Goal: Navigation & Orientation: Understand site structure

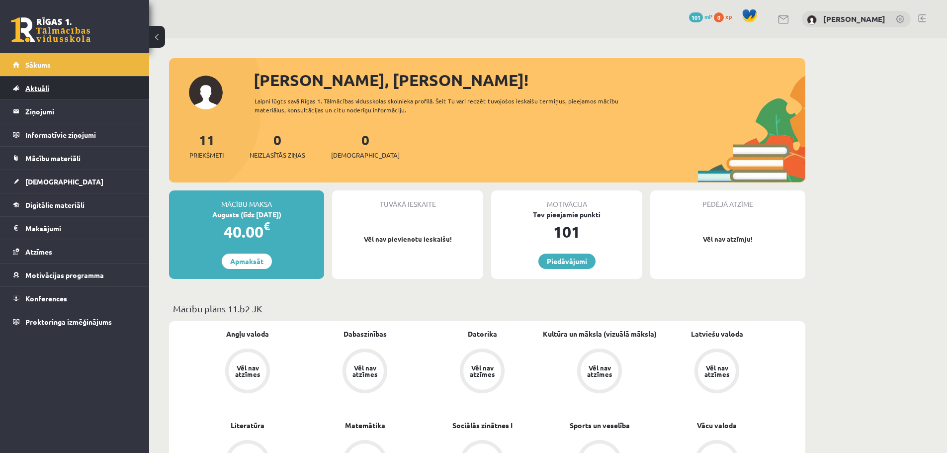
click at [84, 92] on link "Aktuāli" at bounding box center [75, 88] width 124 height 23
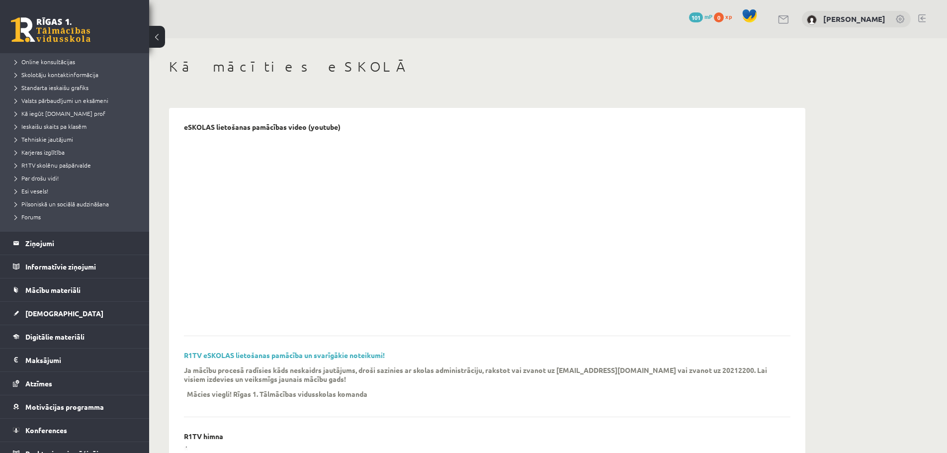
scroll to position [99, 0]
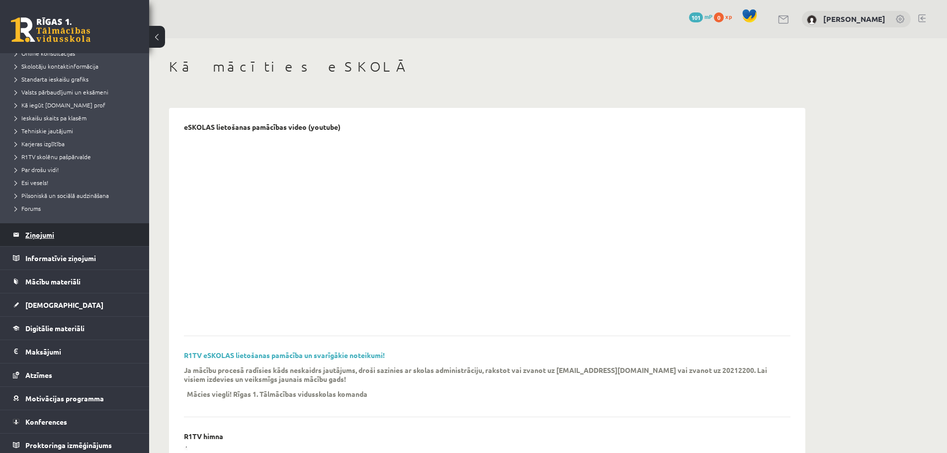
click at [67, 231] on legend "Ziņojumi 0" at bounding box center [80, 234] width 111 height 23
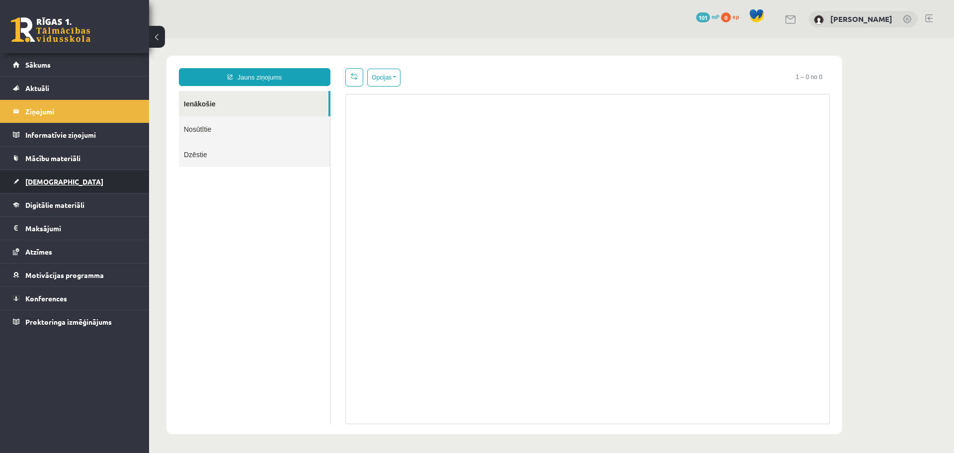
click at [68, 191] on link "[DEMOGRAPHIC_DATA]" at bounding box center [75, 181] width 124 height 23
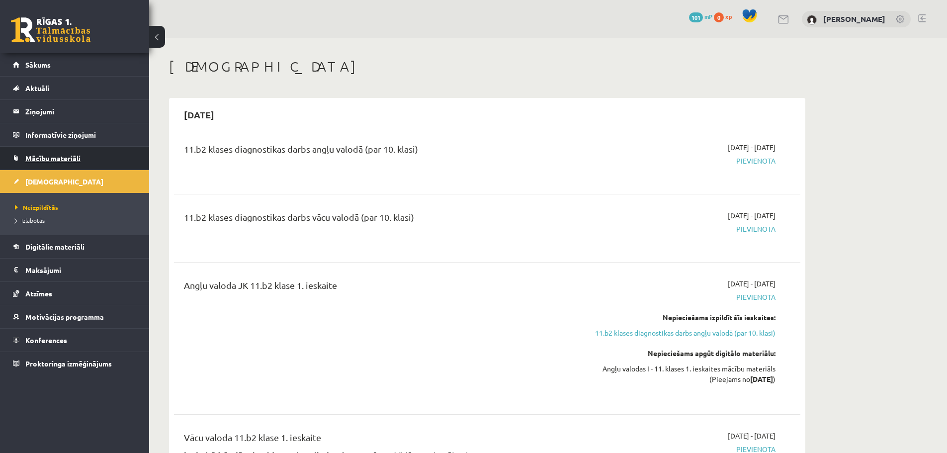
click at [74, 166] on link "Mācību materiāli" at bounding box center [75, 158] width 124 height 23
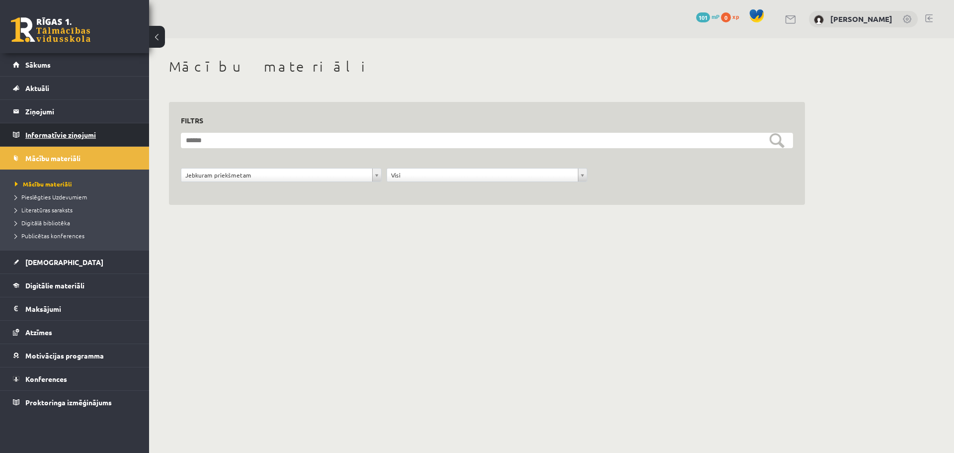
click at [81, 137] on legend "Informatīvie ziņojumi 0" at bounding box center [80, 134] width 111 height 23
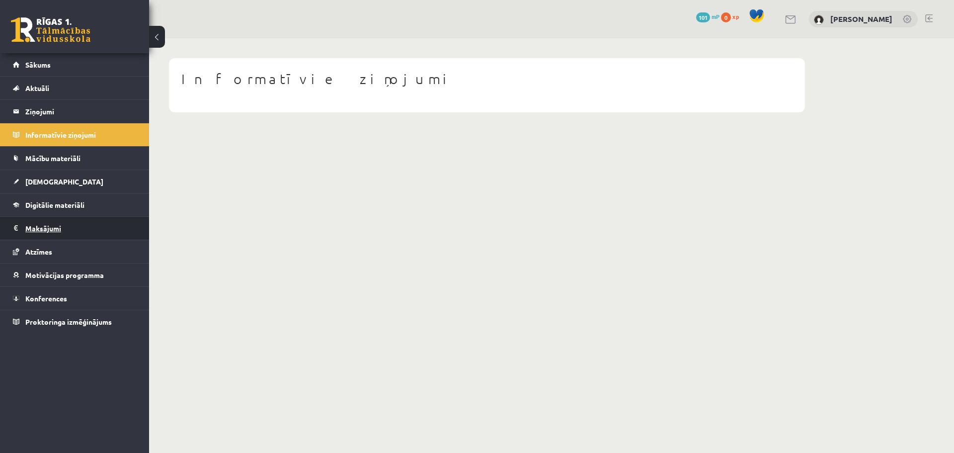
click at [66, 220] on legend "Maksājumi 0" at bounding box center [80, 228] width 111 height 23
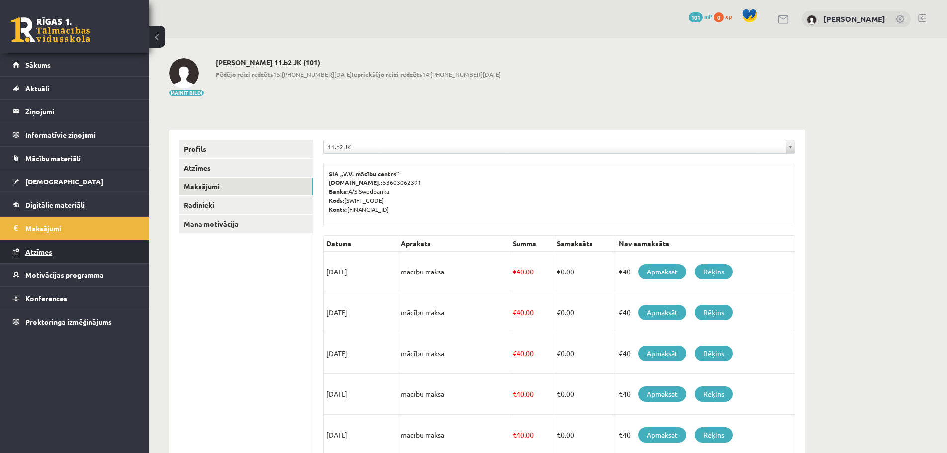
click at [49, 257] on link "Atzīmes" at bounding box center [75, 251] width 124 height 23
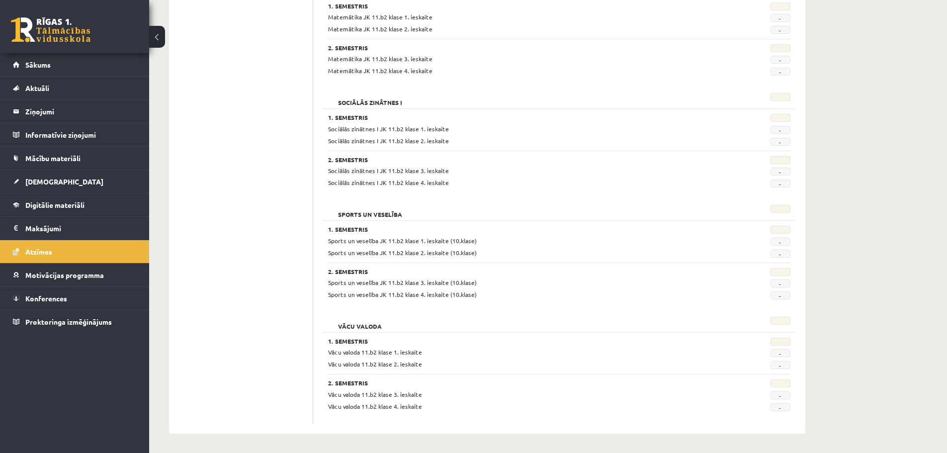
scroll to position [853, 0]
click at [60, 276] on span "Motivācijas programma" at bounding box center [64, 274] width 79 height 9
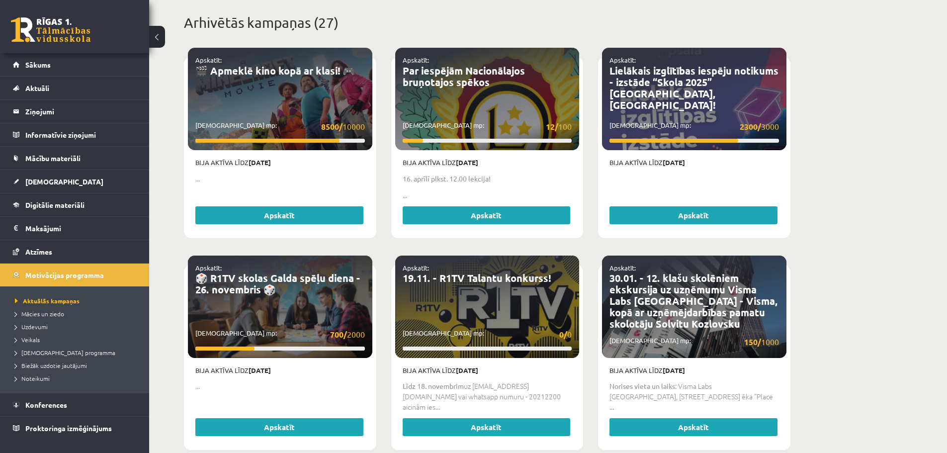
scroll to position [455, 0]
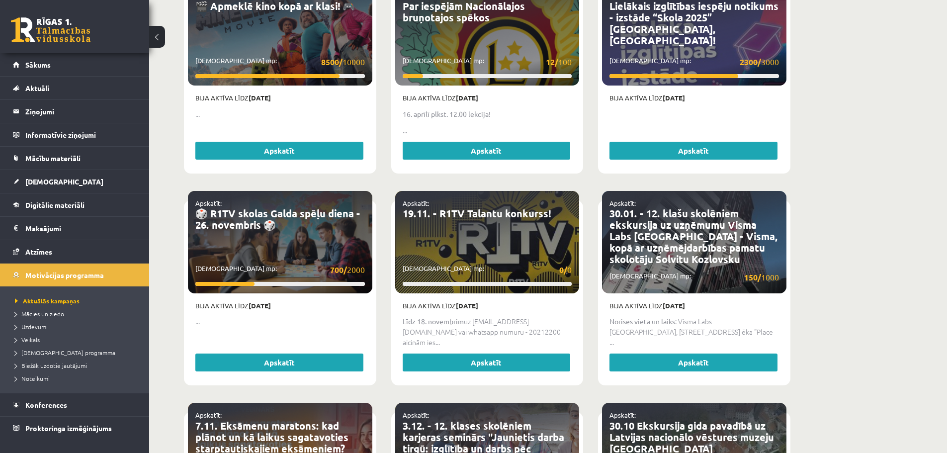
click at [64, 402] on span "Konferences" at bounding box center [46, 404] width 42 height 9
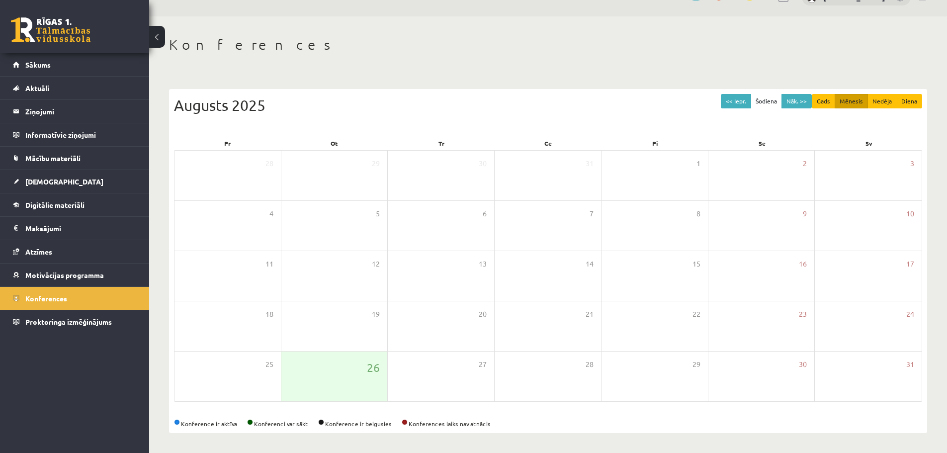
scroll to position [22, 0]
click at [841, 100] on button "Mēnesis" at bounding box center [851, 101] width 33 height 14
click at [794, 100] on button "Nāk. >>" at bounding box center [796, 101] width 30 height 14
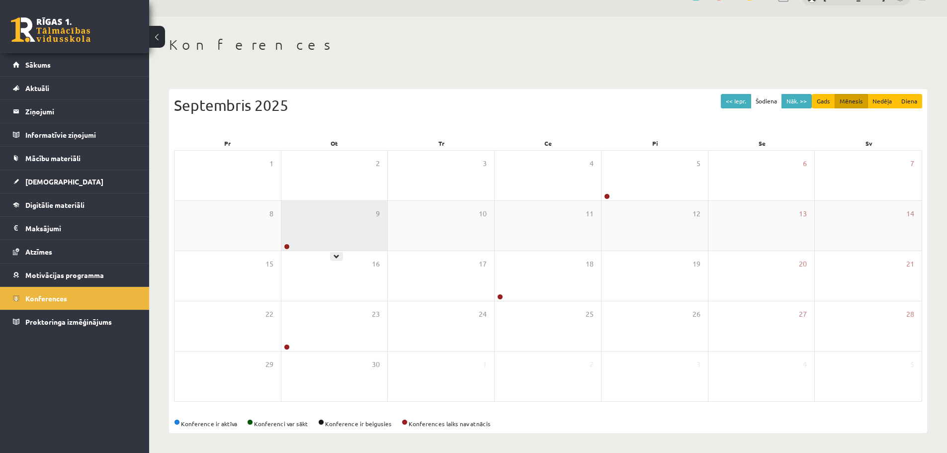
click at [295, 245] on div "9" at bounding box center [334, 226] width 106 height 50
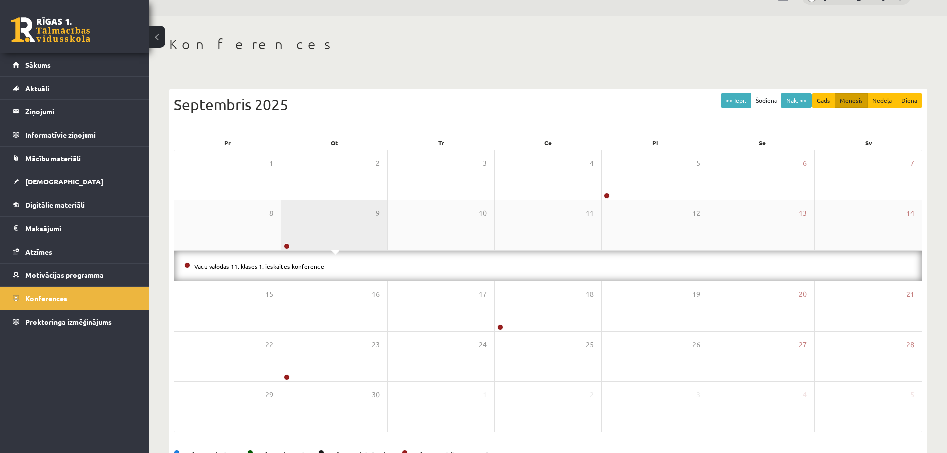
click at [295, 245] on div "9" at bounding box center [334, 225] width 106 height 50
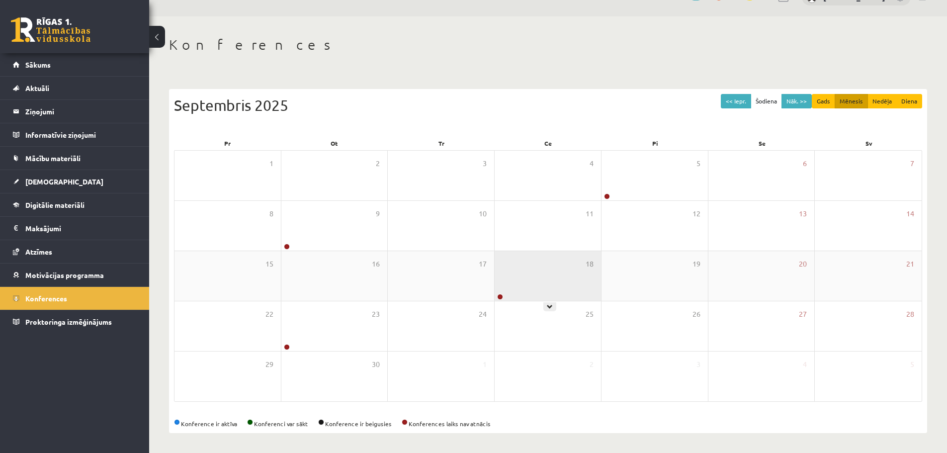
click at [527, 292] on div "18" at bounding box center [548, 276] width 106 height 50
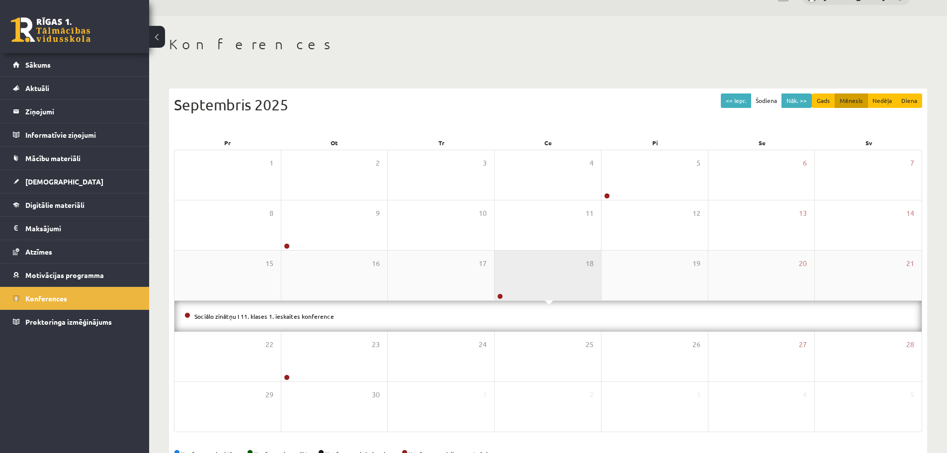
click at [527, 291] on div "18" at bounding box center [548, 276] width 106 height 50
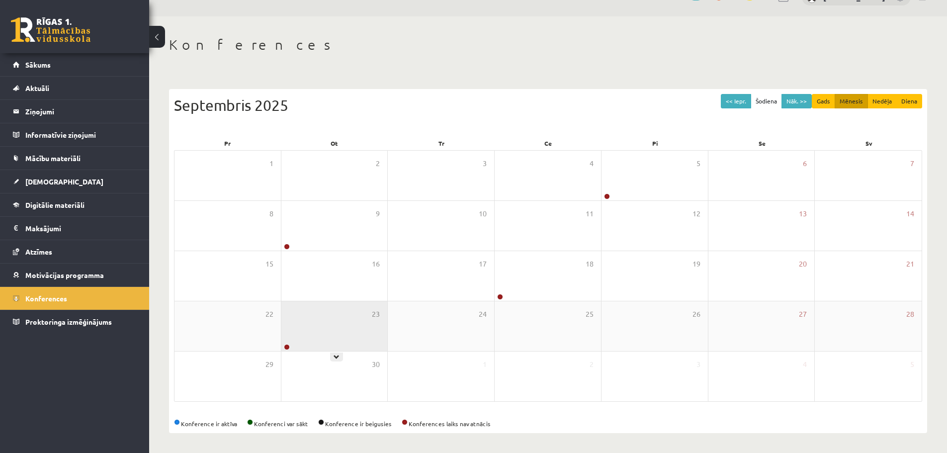
click at [348, 331] on div "23" at bounding box center [334, 326] width 106 height 50
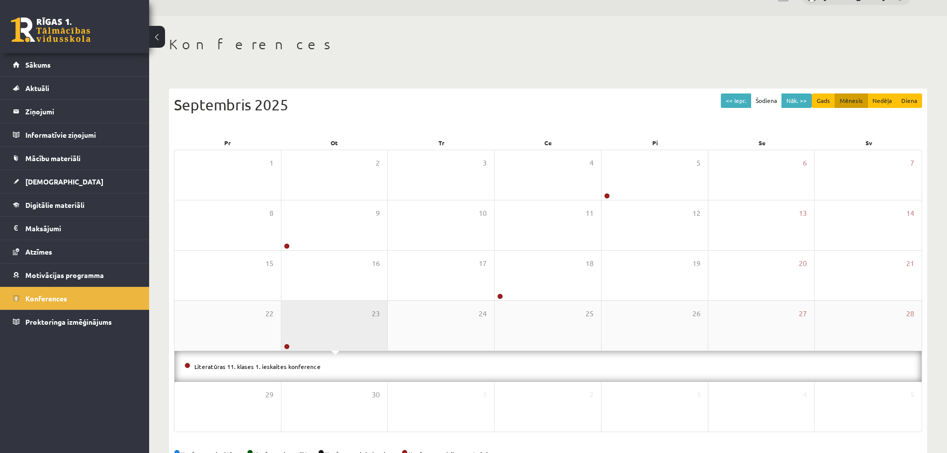
click at [349, 328] on div "23" at bounding box center [334, 326] width 106 height 50
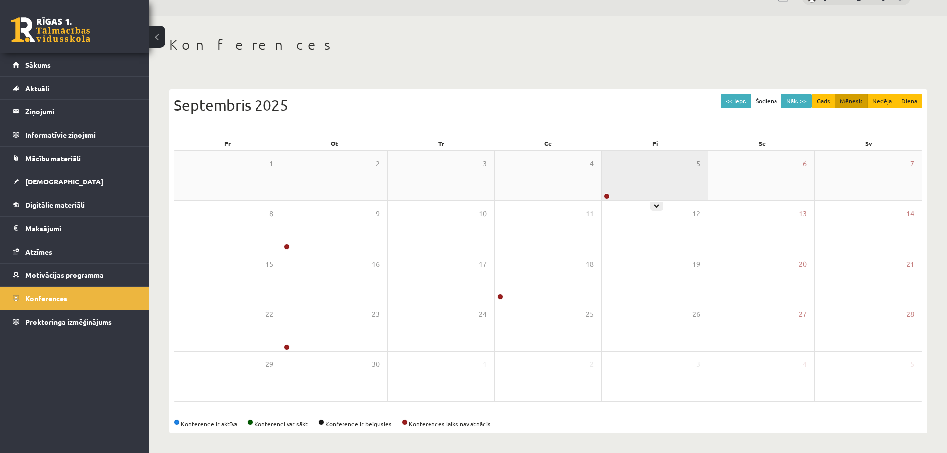
click at [694, 188] on div "5" at bounding box center [654, 176] width 106 height 50
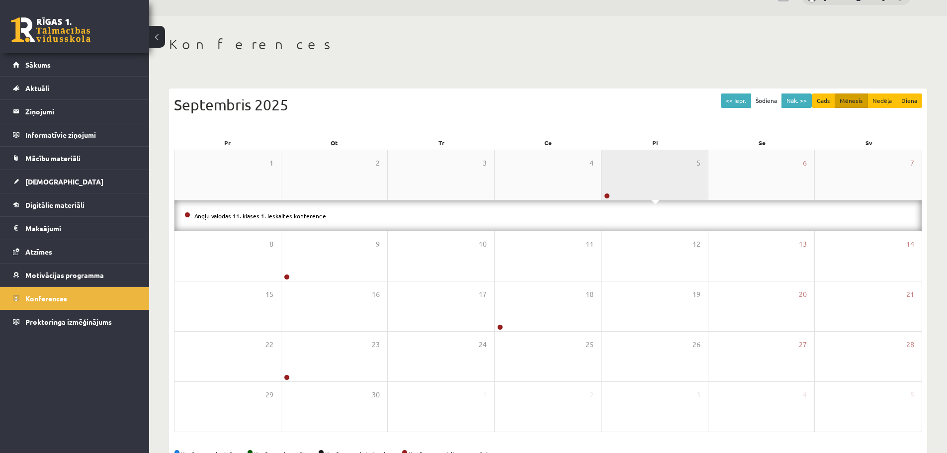
click at [682, 184] on div "5" at bounding box center [654, 175] width 106 height 50
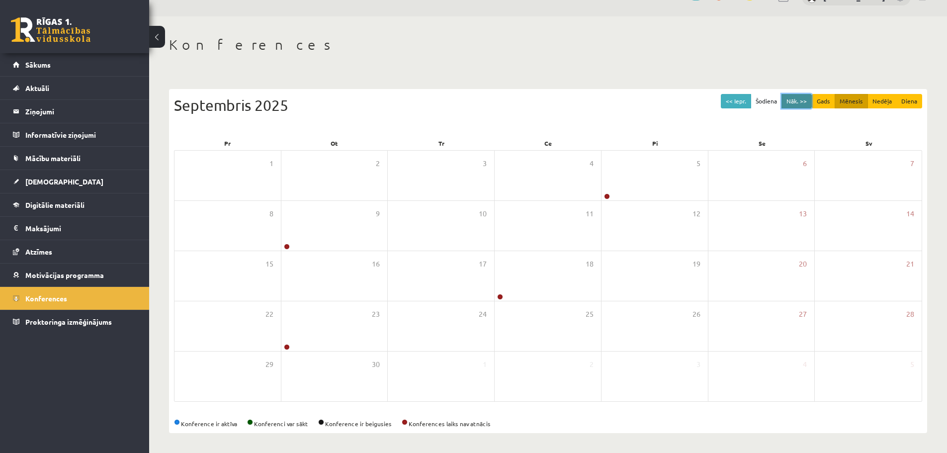
click at [794, 99] on button "Nāk. >>" at bounding box center [796, 101] width 30 height 14
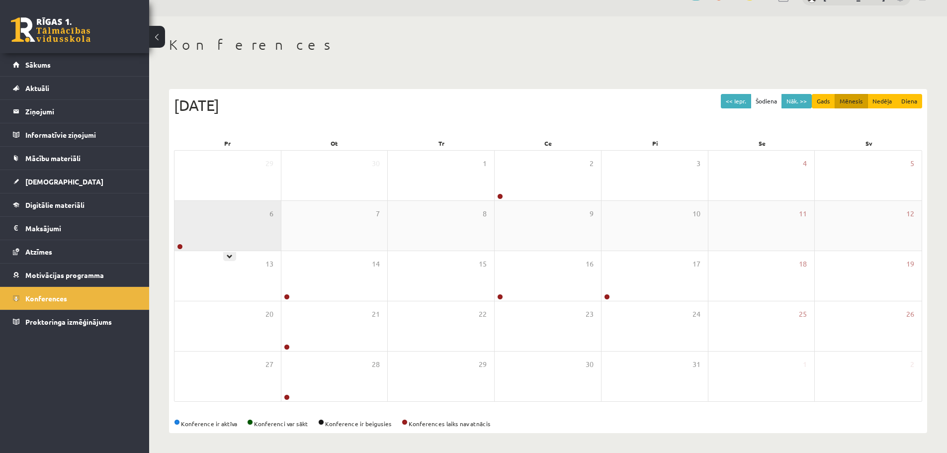
click at [268, 217] on div "6" at bounding box center [227, 226] width 106 height 50
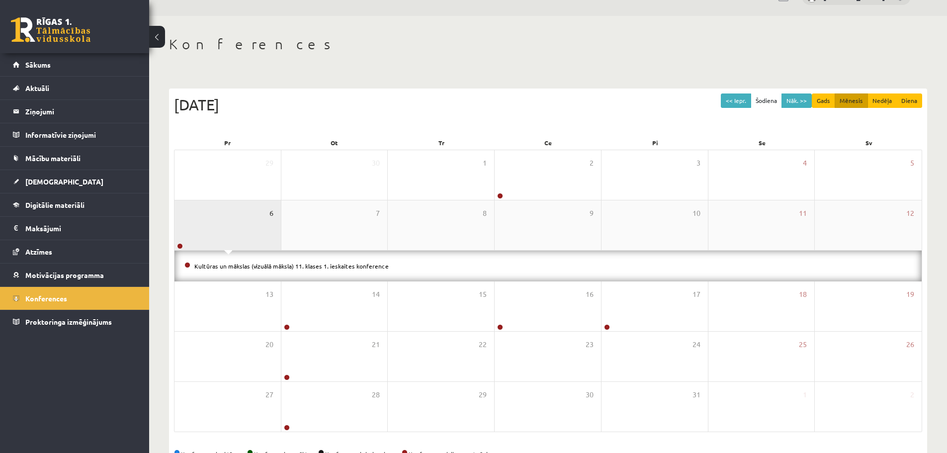
drag, startPoint x: 269, startPoint y: 218, endPoint x: 308, endPoint y: 285, distance: 77.3
click at [269, 219] on div "6" at bounding box center [227, 225] width 106 height 50
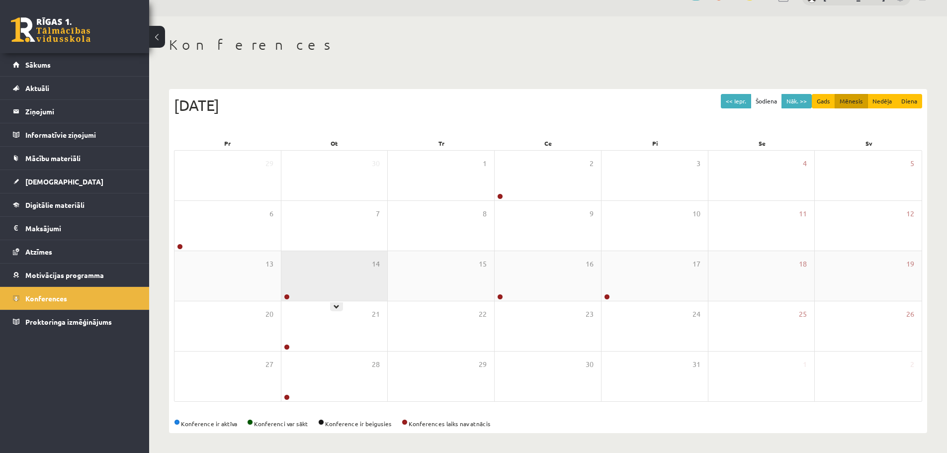
click at [320, 290] on div "14" at bounding box center [334, 276] width 106 height 50
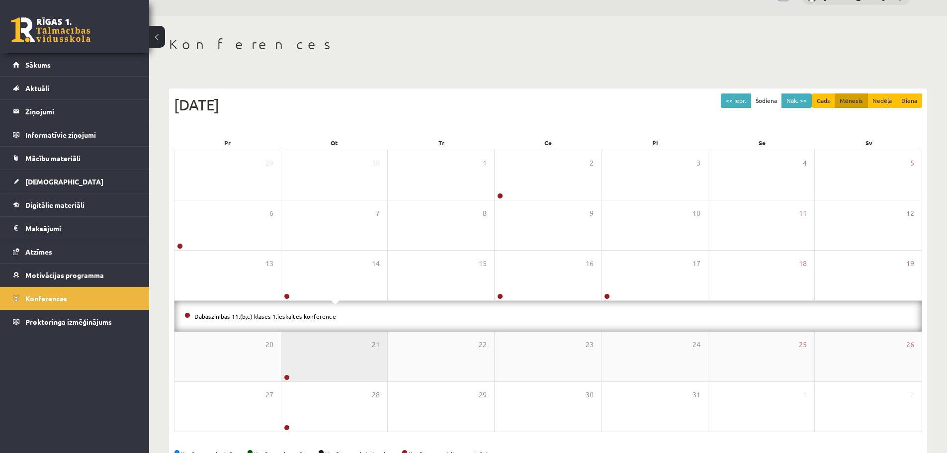
click at [326, 348] on div "21" at bounding box center [334, 357] width 106 height 50
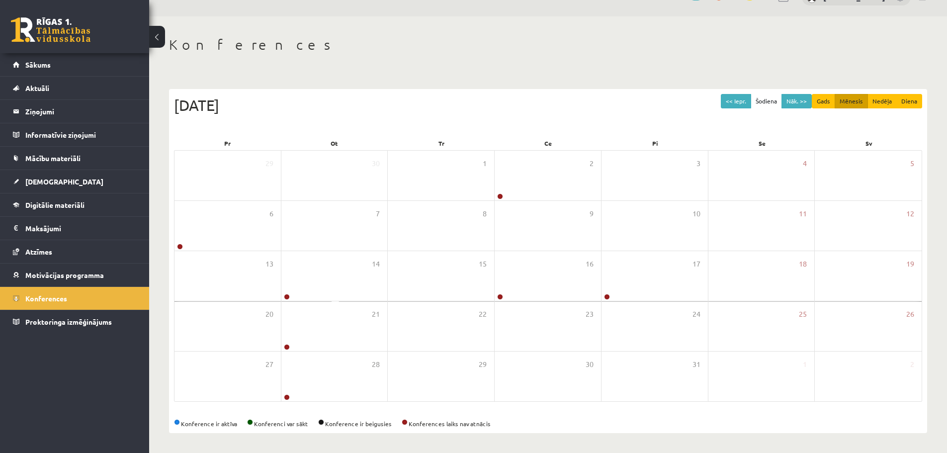
click at [330, 411] on div "<< Iepr. Šodiena Nāk. >> Gads Mēnesis Nedēļa Diena Oktobris 2025 Pr Ot Tr Ce Pi…" at bounding box center [548, 261] width 758 height 344
click at [59, 324] on span "Proktoringa izmēģinājums" at bounding box center [68, 321] width 86 height 9
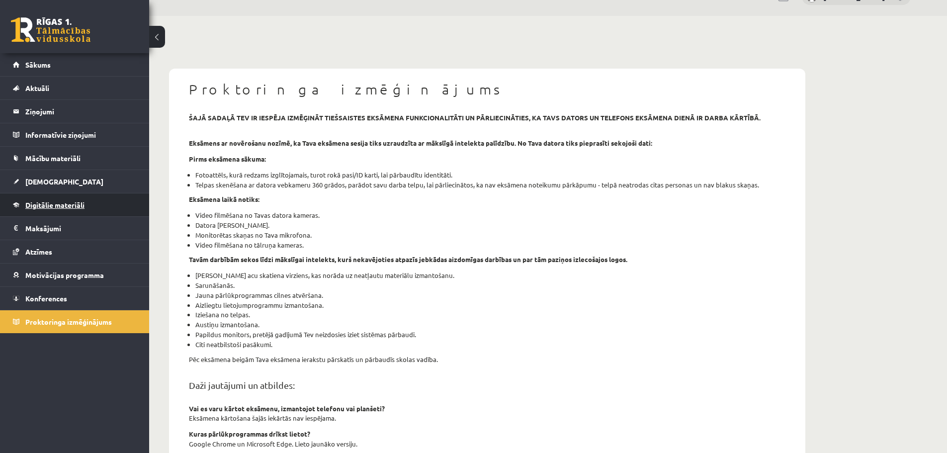
click at [64, 199] on li "Digitālie materiāli Programma Biežāk uzdotie jautājumi" at bounding box center [74, 205] width 149 height 24
click at [64, 212] on link "Digitālie materiāli" at bounding box center [75, 204] width 124 height 23
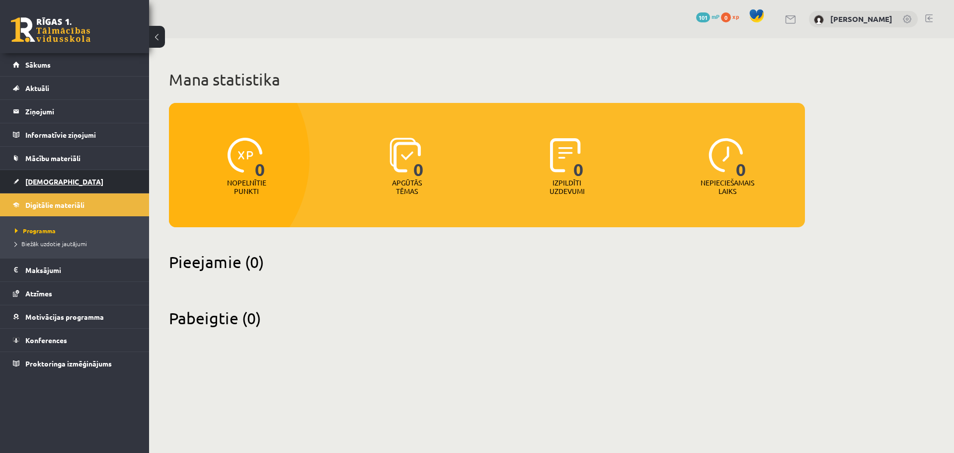
click at [56, 174] on link "[DEMOGRAPHIC_DATA]" at bounding box center [75, 181] width 124 height 23
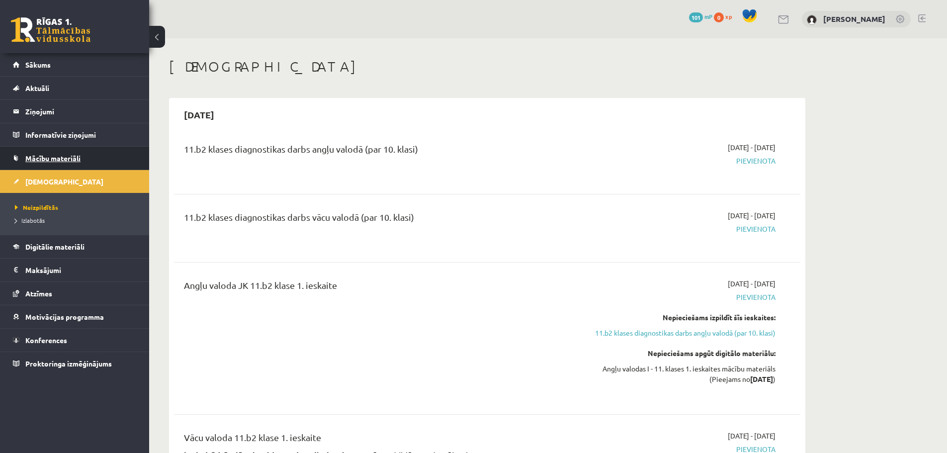
click at [55, 163] on link "Mācību materiāli" at bounding box center [75, 158] width 124 height 23
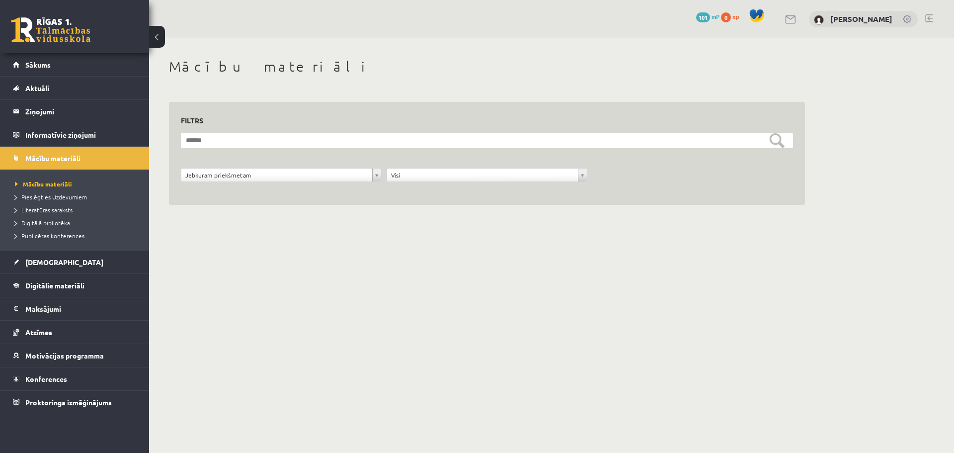
drag, startPoint x: 220, startPoint y: 154, endPoint x: 216, endPoint y: 141, distance: 13.0
click at [220, 152] on form "**********" at bounding box center [487, 163] width 612 height 60
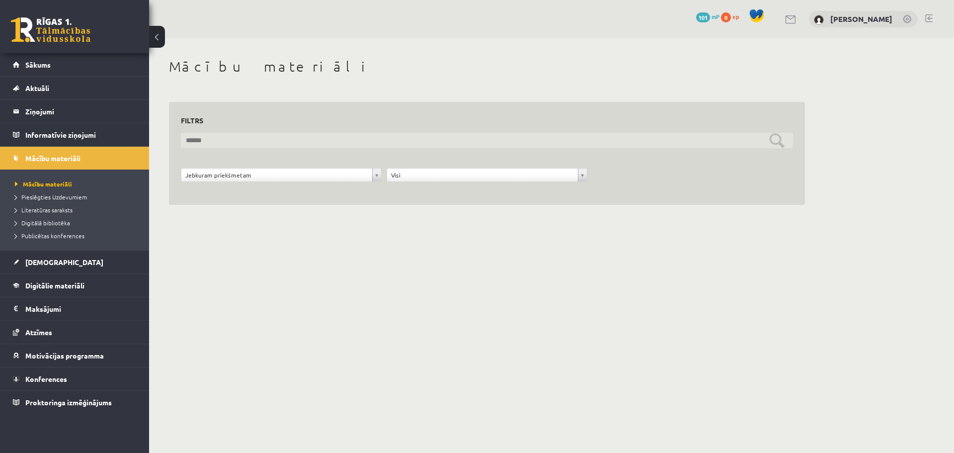
click at [216, 141] on input "text" at bounding box center [487, 140] width 612 height 15
click at [215, 141] on input "text" at bounding box center [487, 140] width 612 height 15
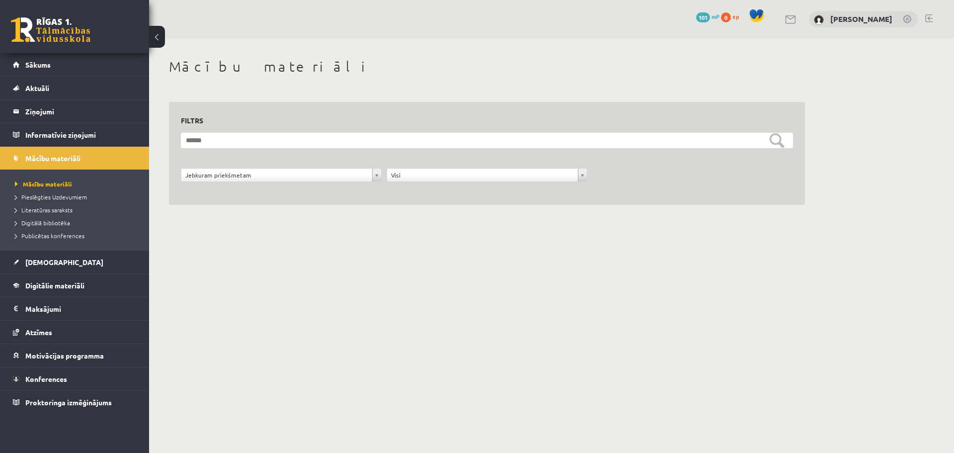
click at [206, 229] on div "**********" at bounding box center [487, 142] width 676 height 209
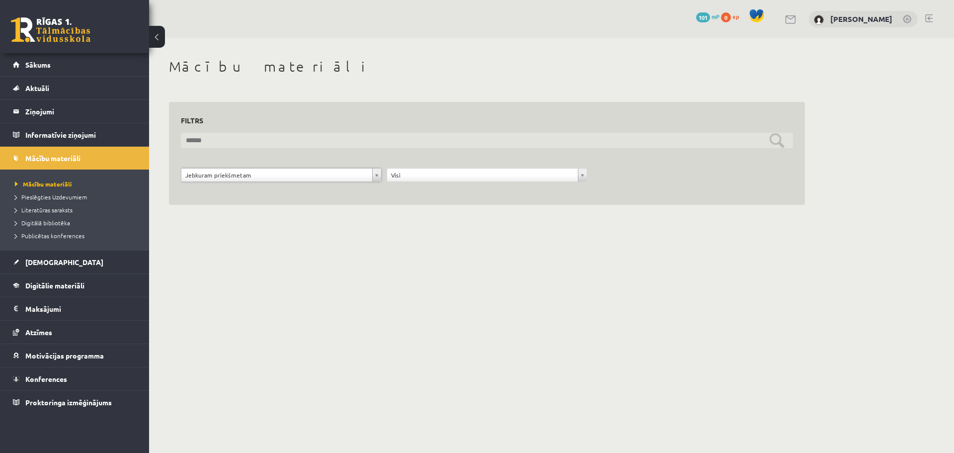
click at [781, 141] on input "text" at bounding box center [487, 140] width 612 height 15
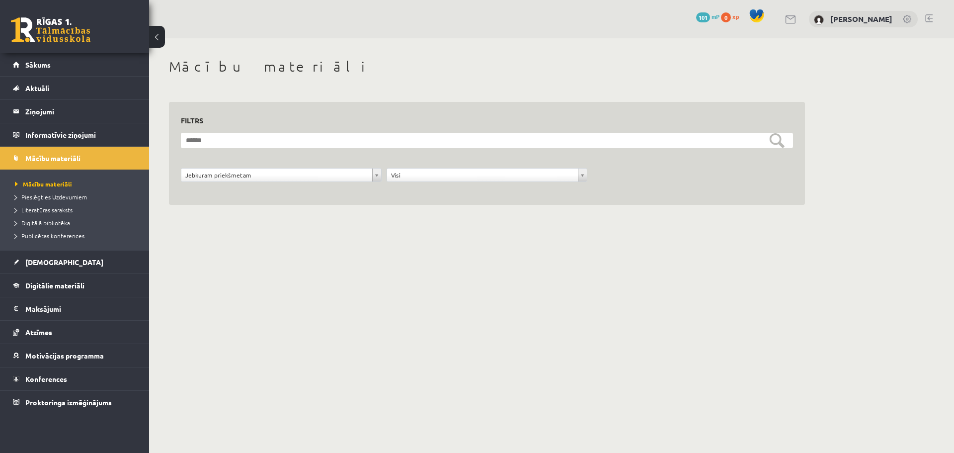
click at [504, 219] on div "**********" at bounding box center [487, 142] width 676 height 209
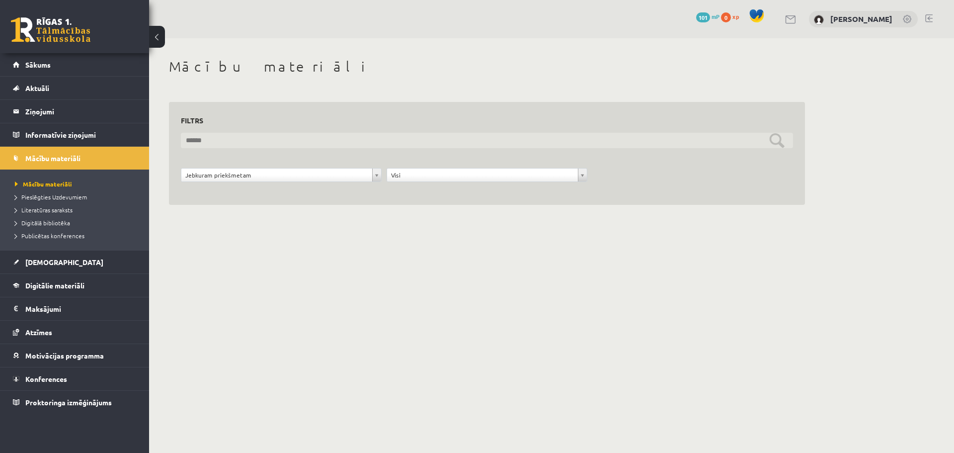
click at [231, 135] on input "text" at bounding box center [487, 140] width 612 height 15
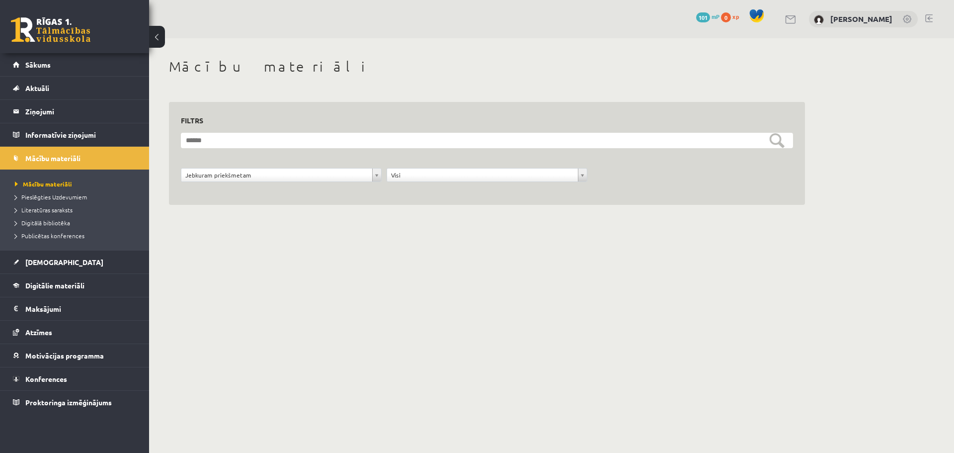
click at [211, 125] on h3 "Filtrs" at bounding box center [481, 120] width 600 height 13
click at [54, 135] on legend "Informatīvie ziņojumi 0" at bounding box center [80, 134] width 111 height 23
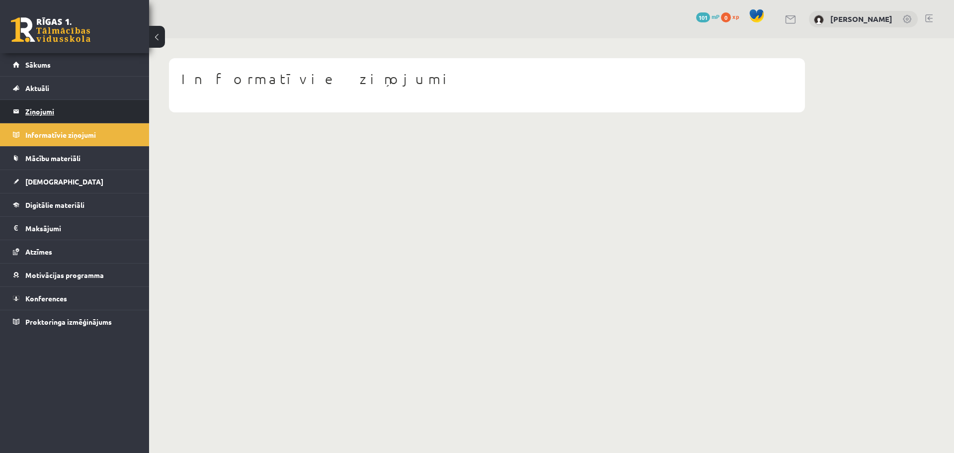
click at [61, 122] on legend "Ziņojumi 0" at bounding box center [80, 111] width 111 height 23
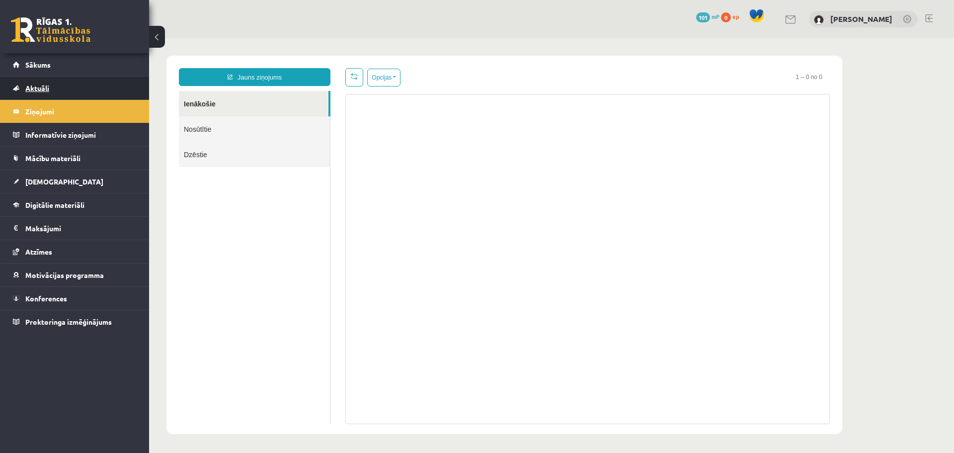
click at [65, 93] on link "Aktuāli" at bounding box center [75, 88] width 124 height 23
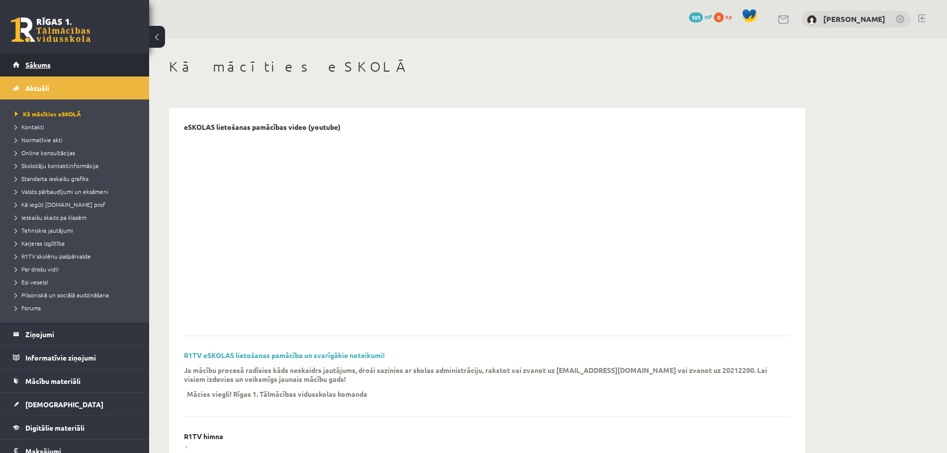
click at [62, 70] on link "Sākums" at bounding box center [75, 64] width 124 height 23
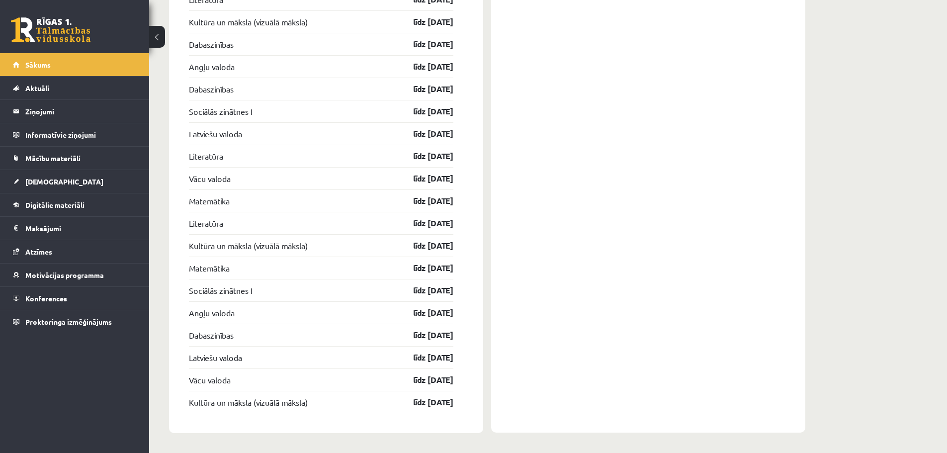
scroll to position [1985, 0]
